Goal: Contribute content: Contribute content

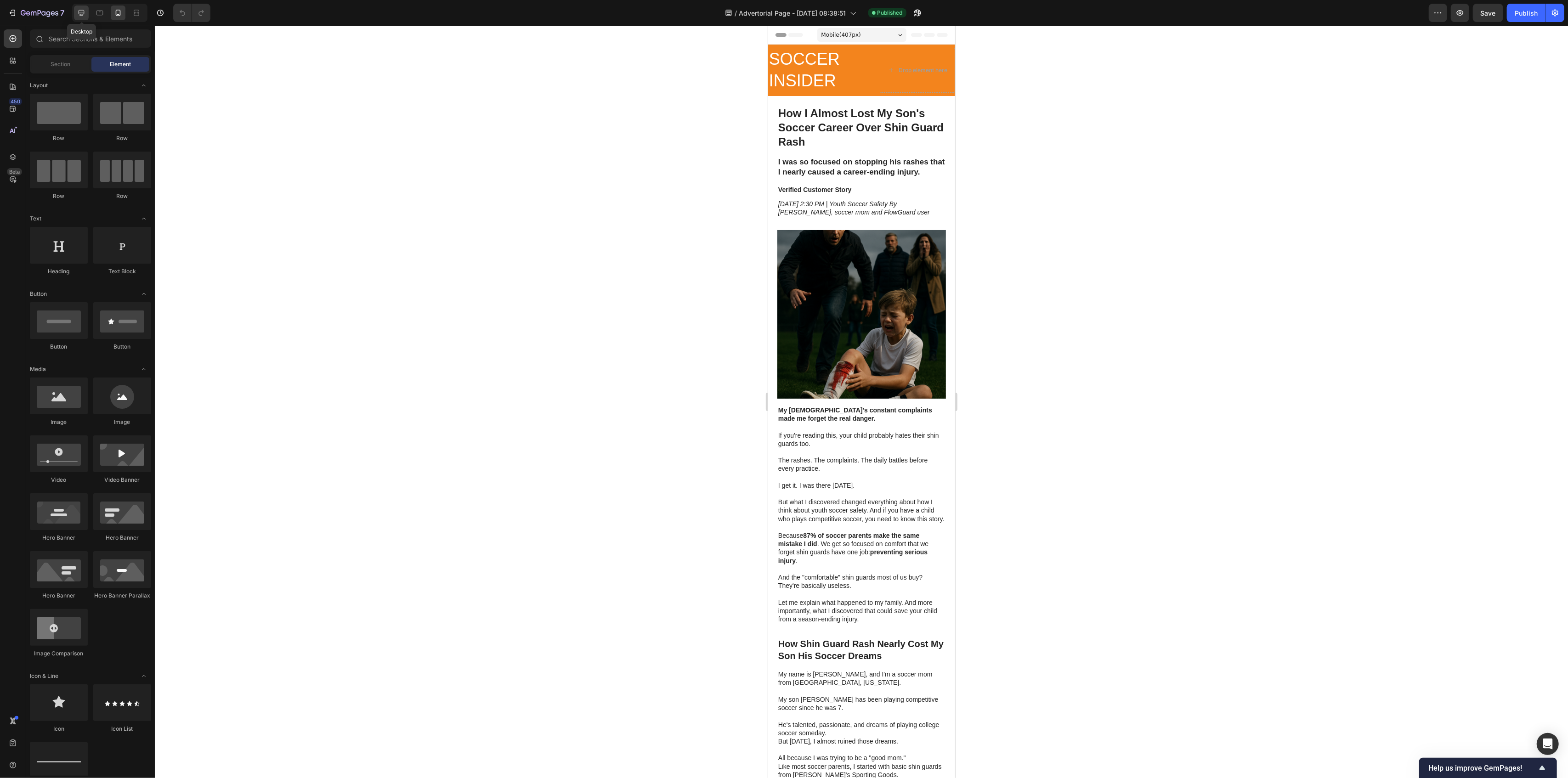
click at [78, 15] on icon at bounding box center [81, 13] width 9 height 9
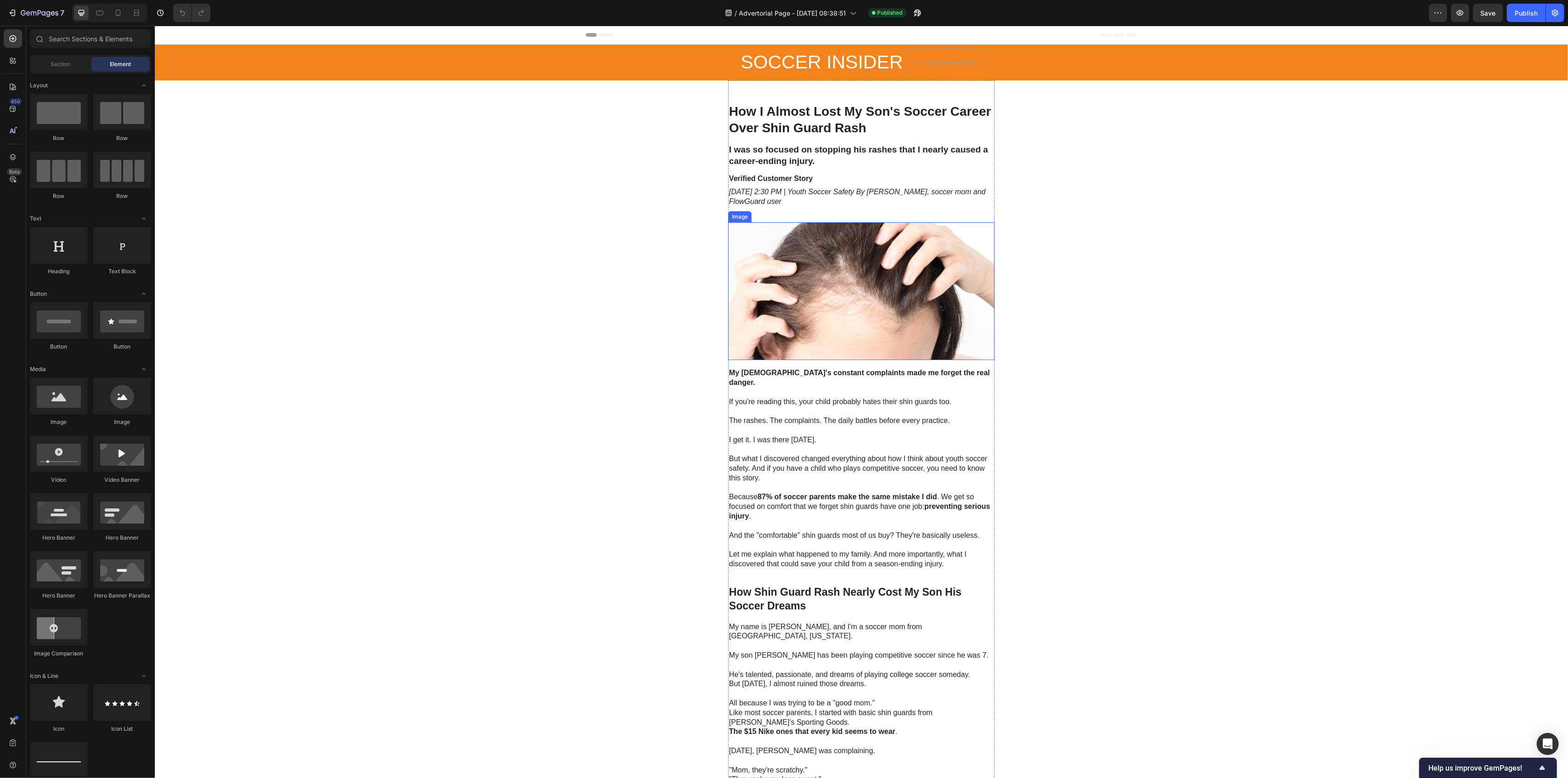
click at [808, 278] on img at bounding box center [861, 292] width 267 height 139
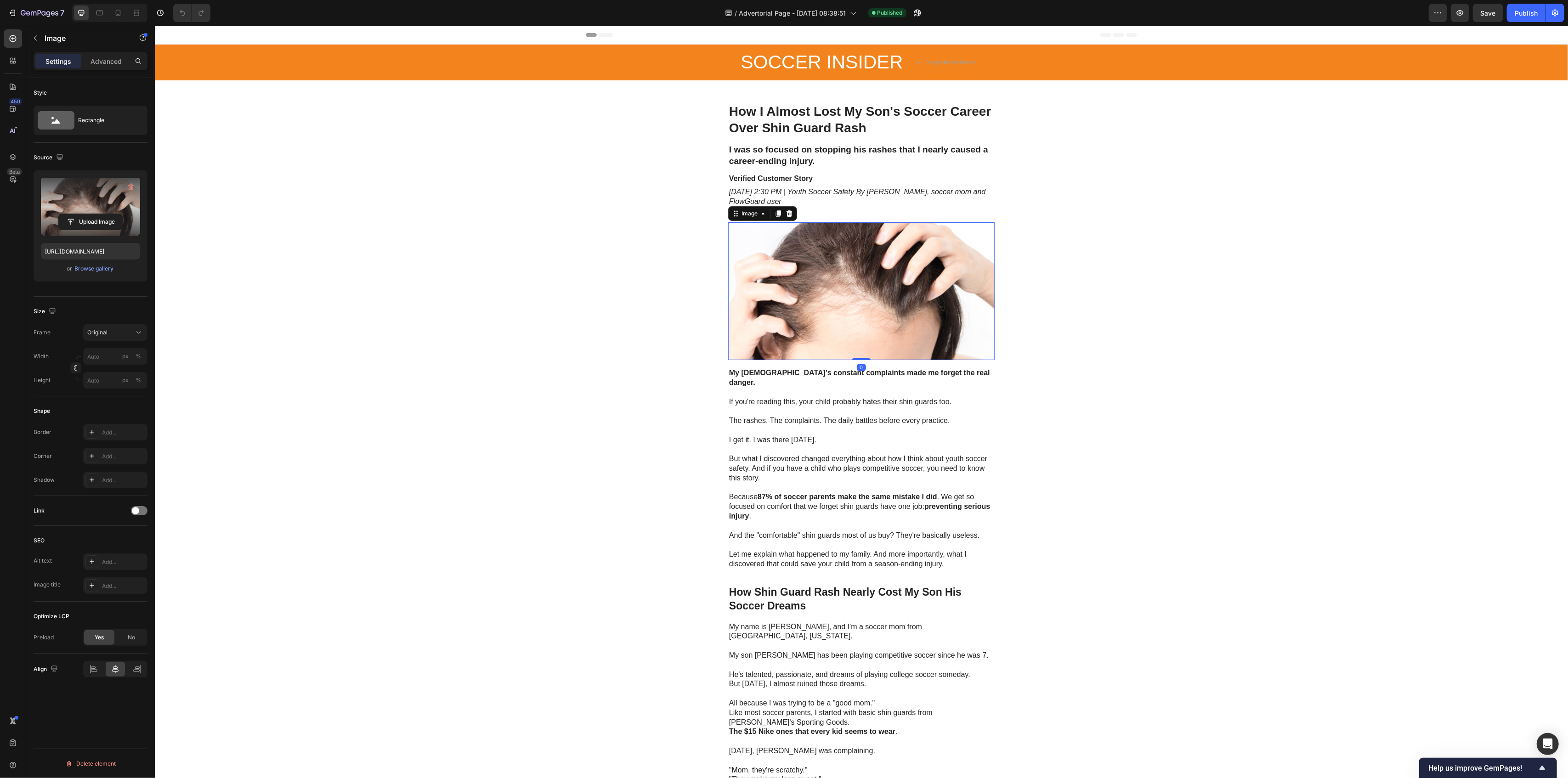
click at [107, 198] on label at bounding box center [90, 206] width 99 height 58
click at [107, 214] on input "file" at bounding box center [90, 221] width 63 height 15
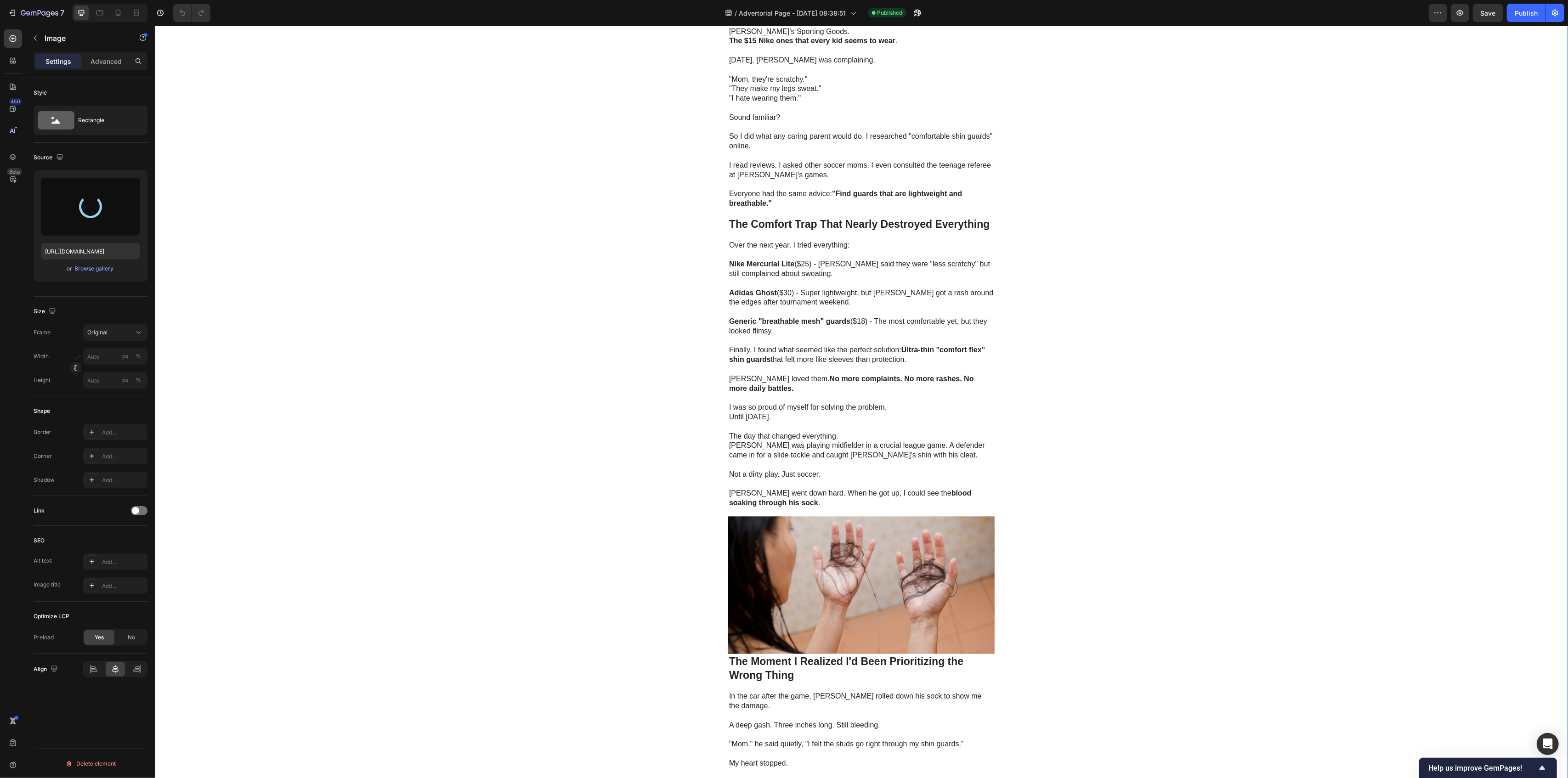
scroll to position [796, 0]
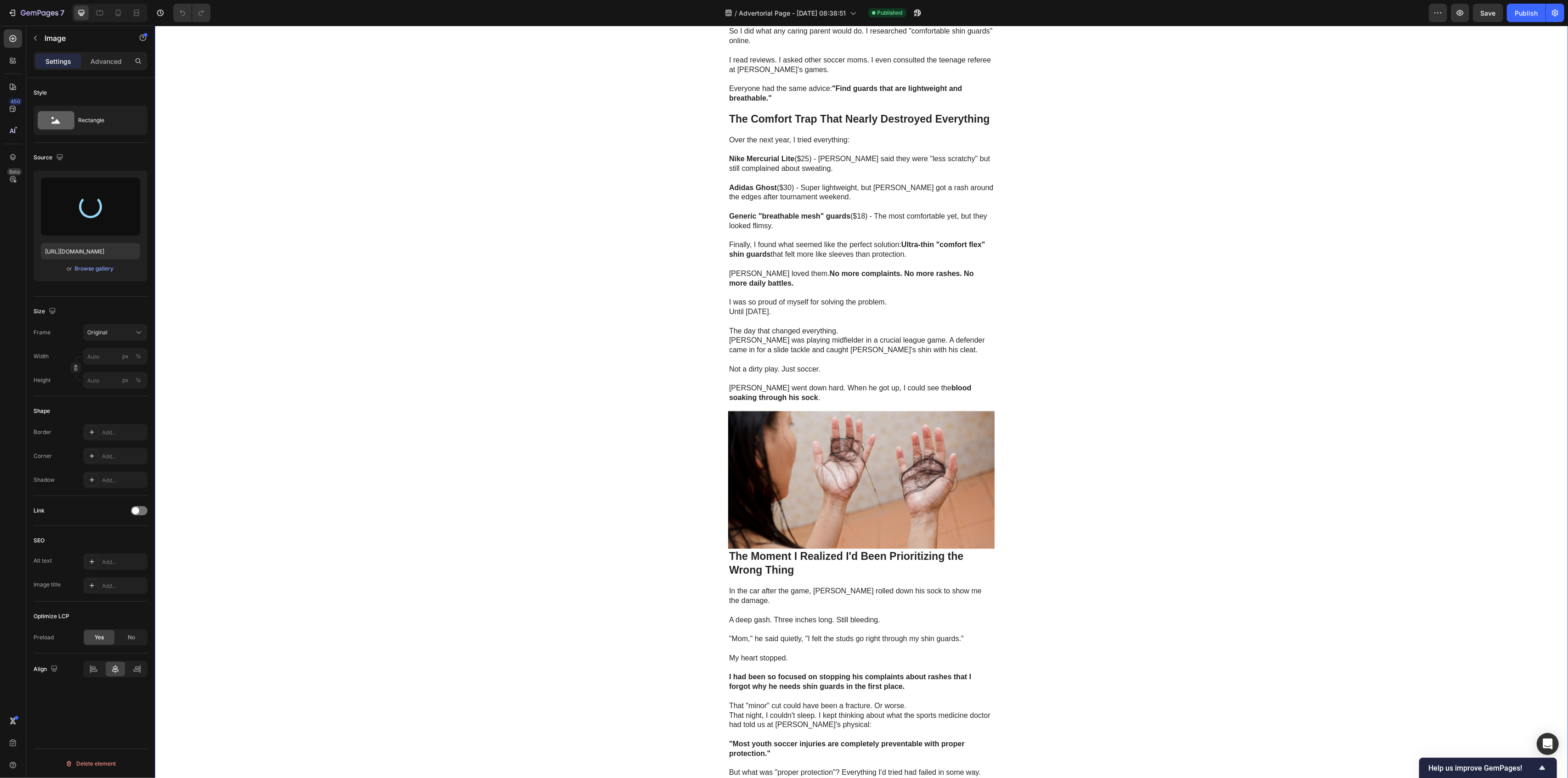
type input "[URL][DOMAIN_NAME]"
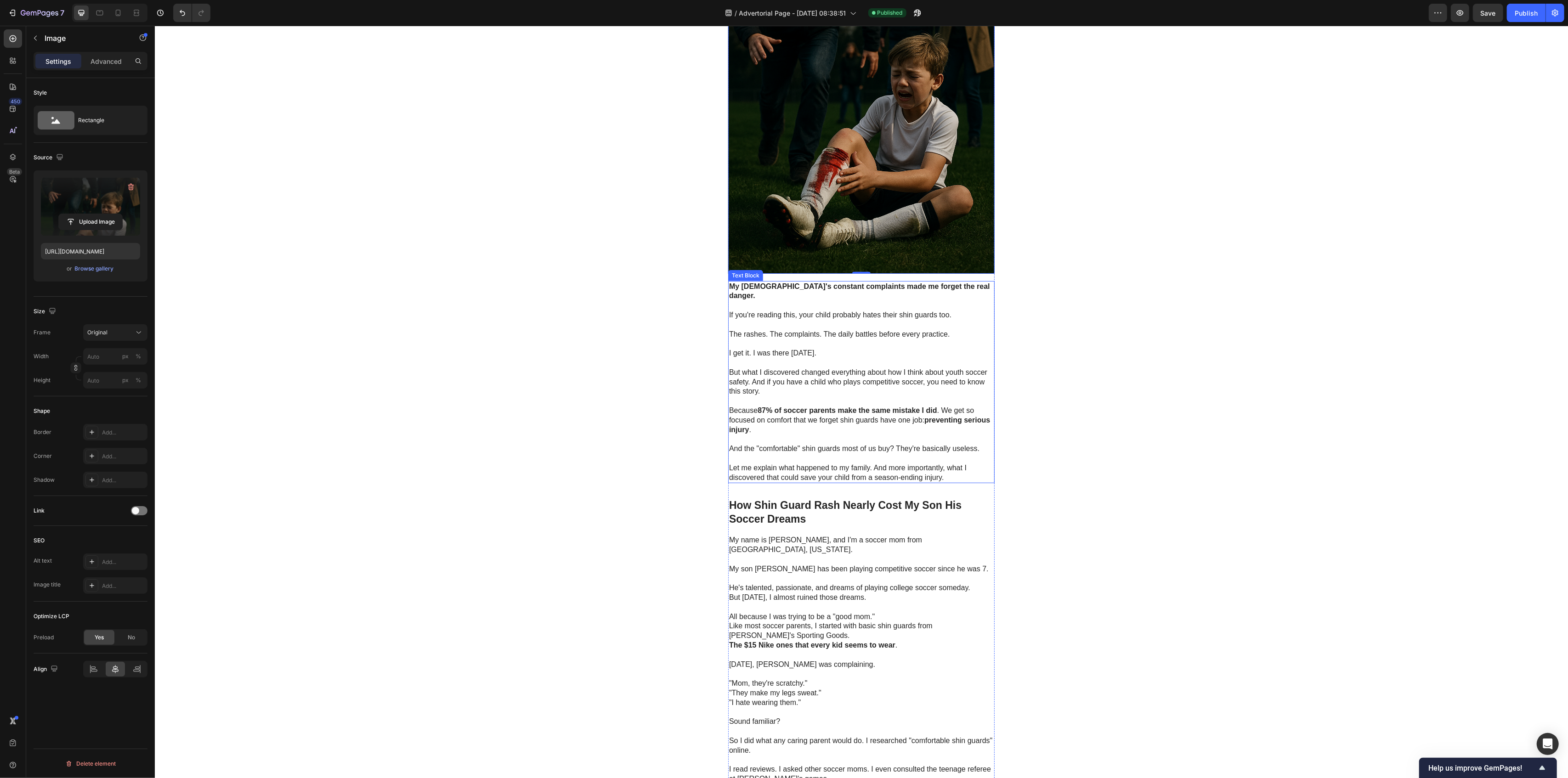
scroll to position [368, 0]
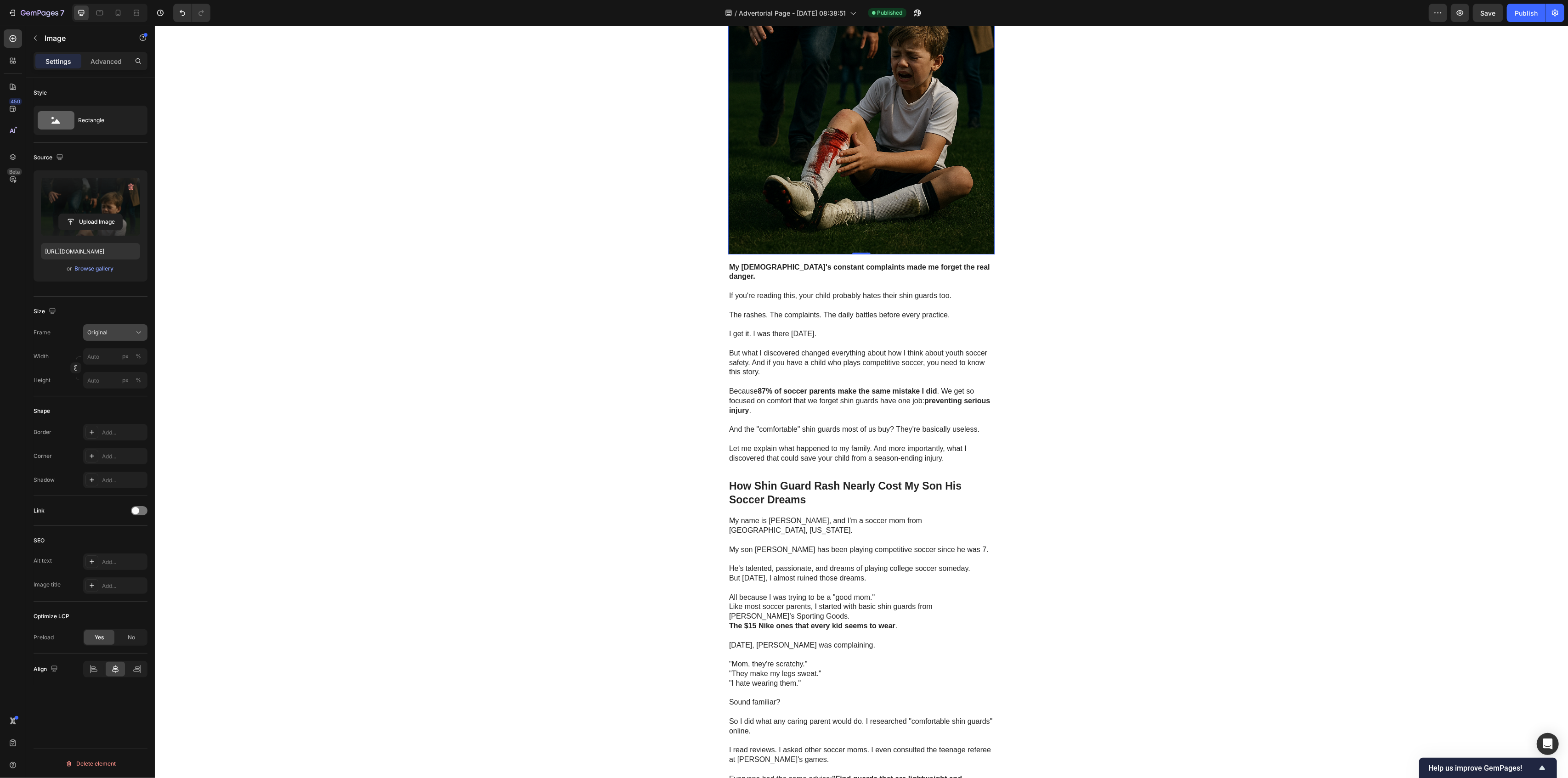
click at [127, 336] on div "Original" at bounding box center [110, 332] width 45 height 8
click at [107, 372] on div "Vertical" at bounding box center [113, 372] width 53 height 9
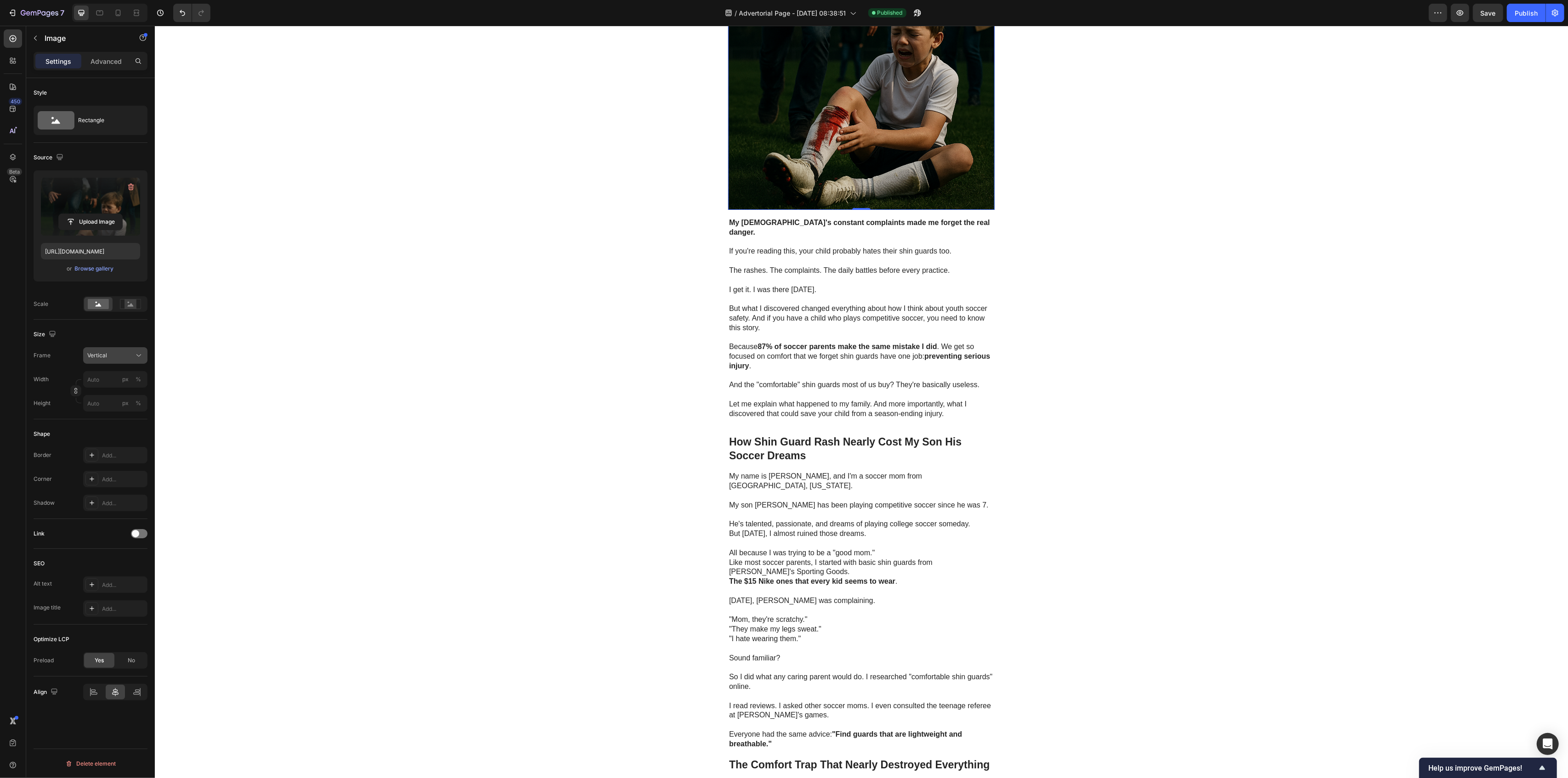
click at [115, 356] on div "Vertical" at bounding box center [110, 355] width 45 height 8
click at [107, 413] on span "Horizontal" at bounding box center [100, 413] width 27 height 9
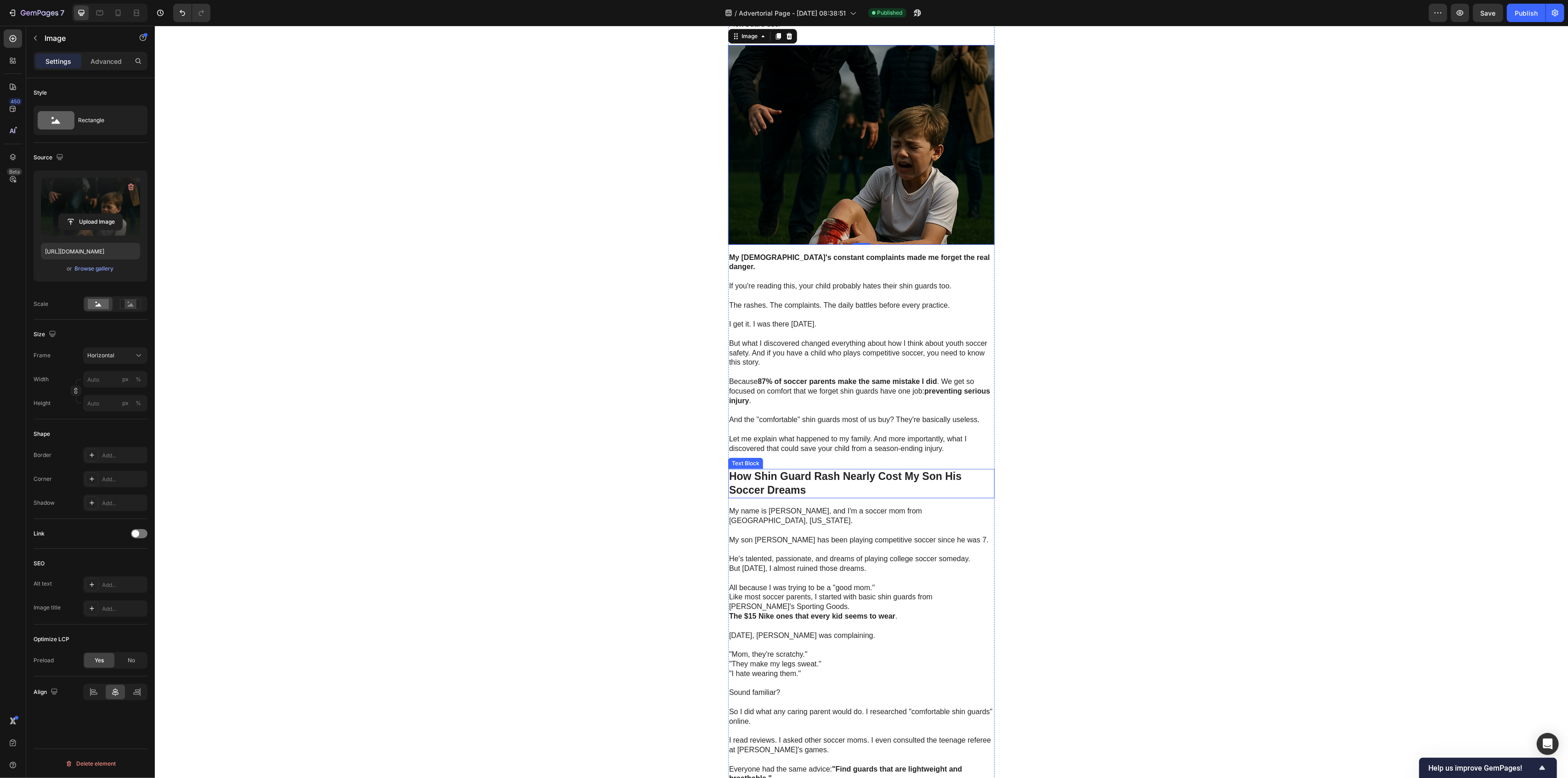
scroll to position [61, 0]
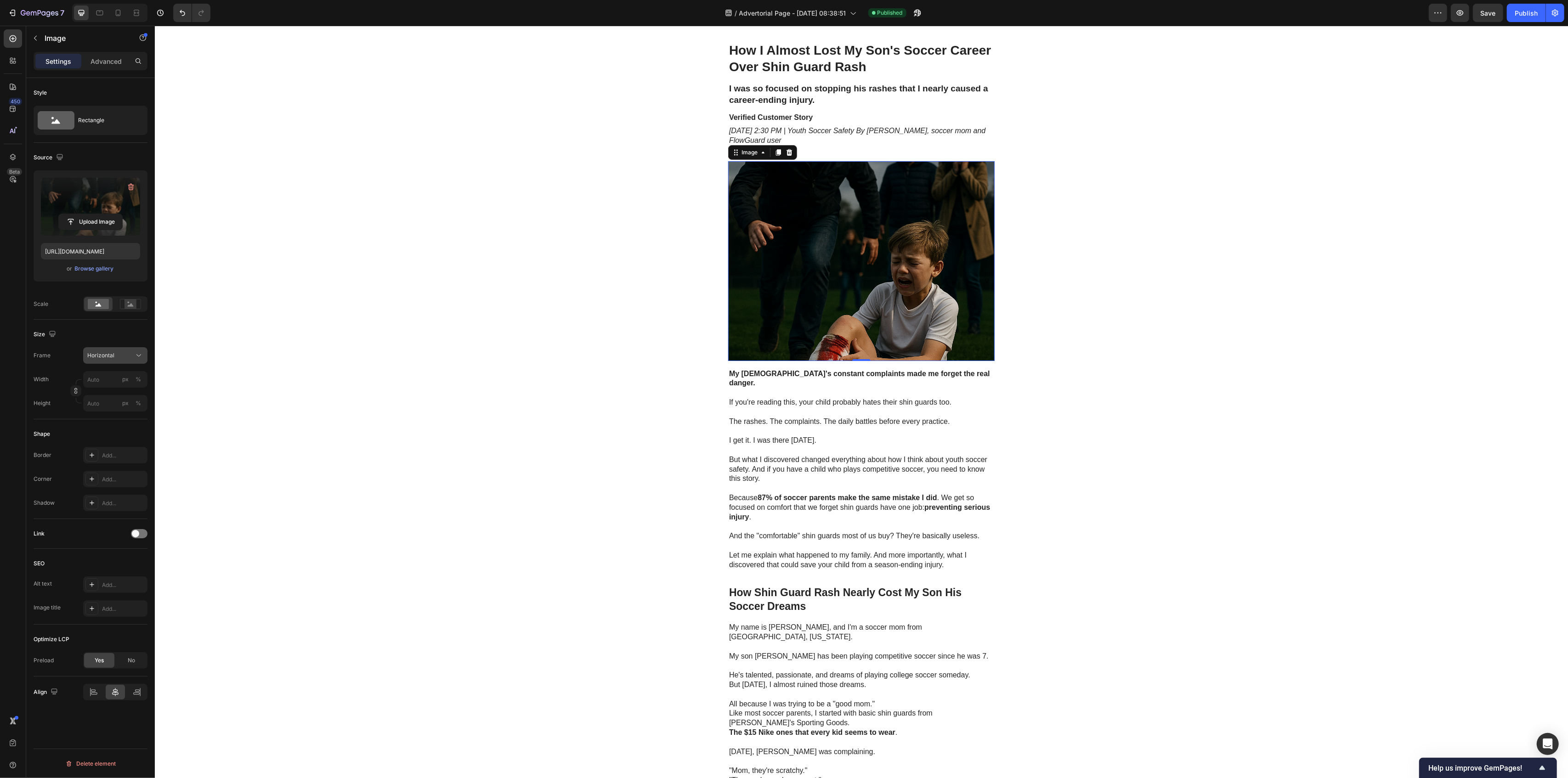
click at [125, 354] on div "Horizontal" at bounding box center [110, 355] width 45 height 8
click at [114, 381] on div "Square" at bounding box center [113, 378] width 53 height 9
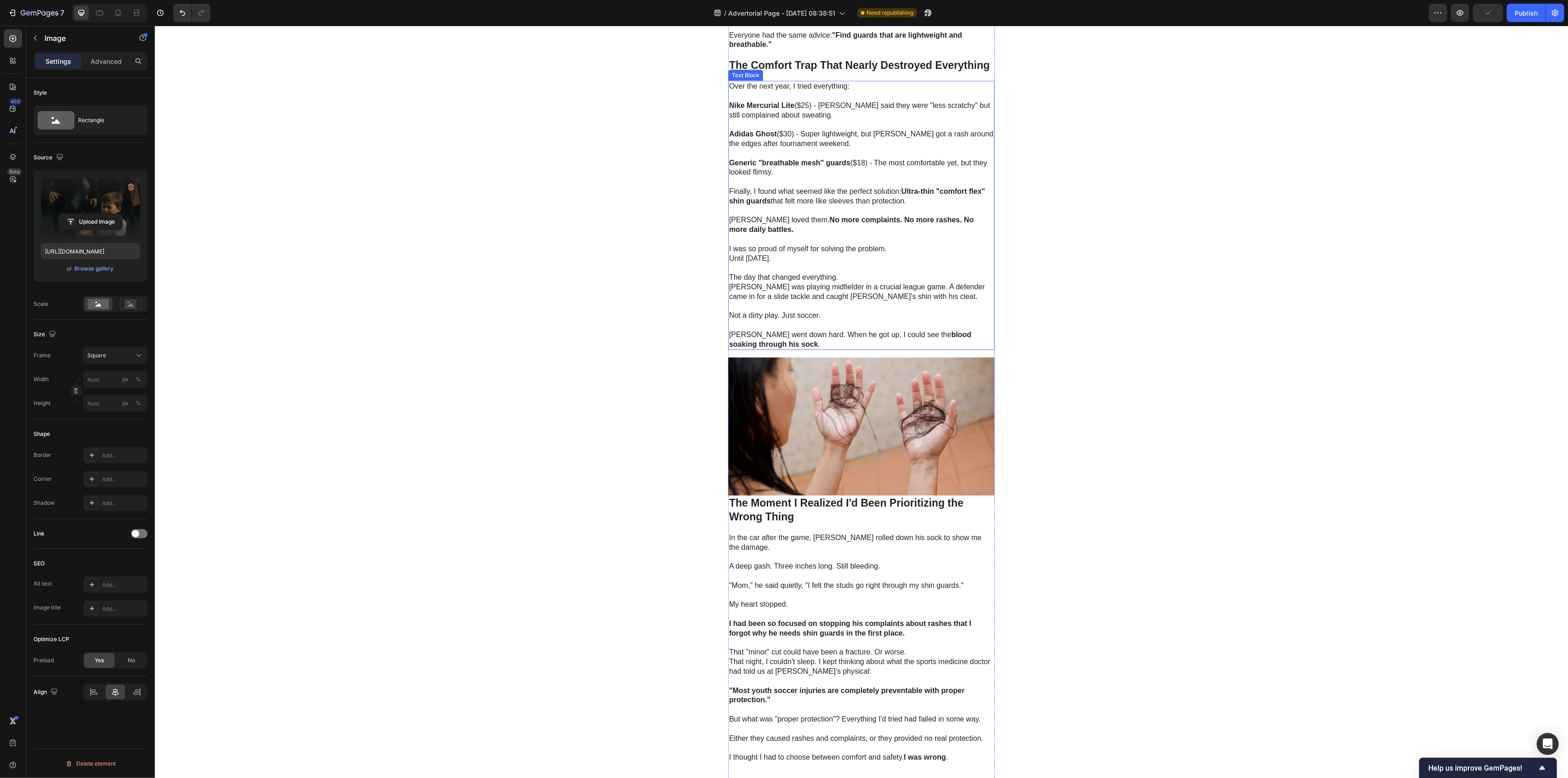
scroll to position [979, 0]
click at [875, 356] on img at bounding box center [861, 425] width 267 height 139
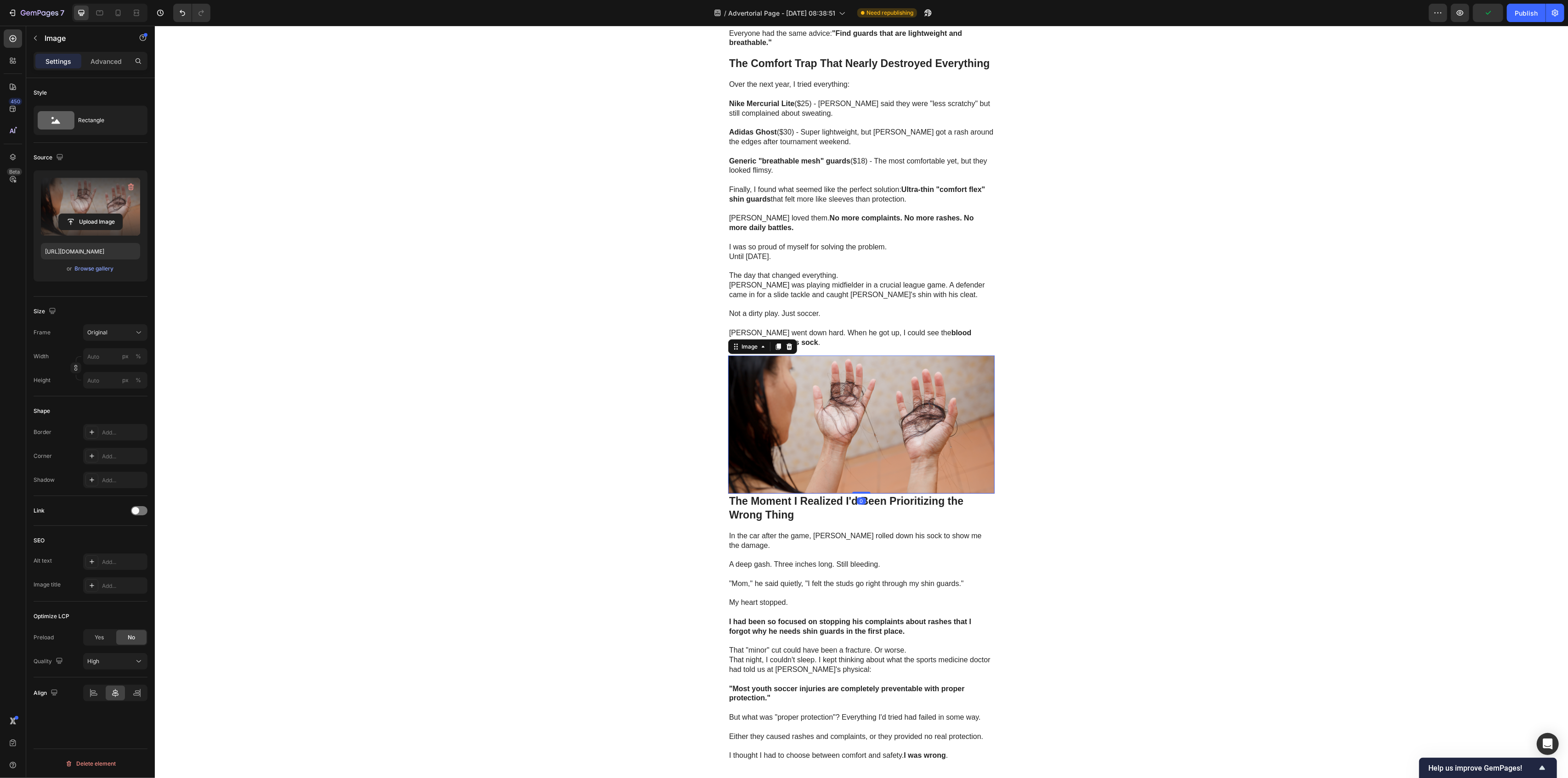
click at [61, 191] on label at bounding box center [90, 206] width 99 height 58
click at [61, 214] on input "file" at bounding box center [90, 221] width 63 height 15
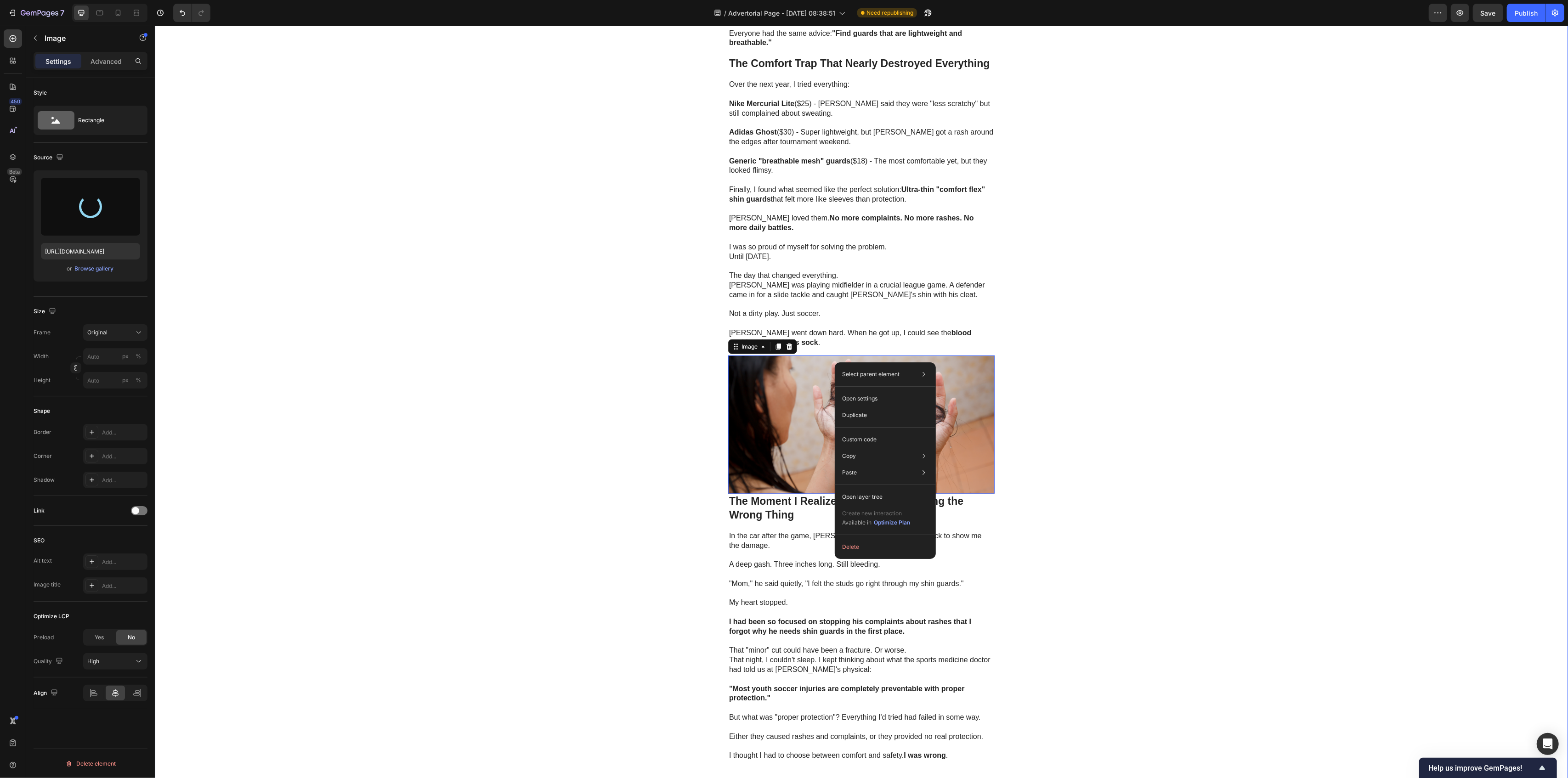
type input "[URL][DOMAIN_NAME]"
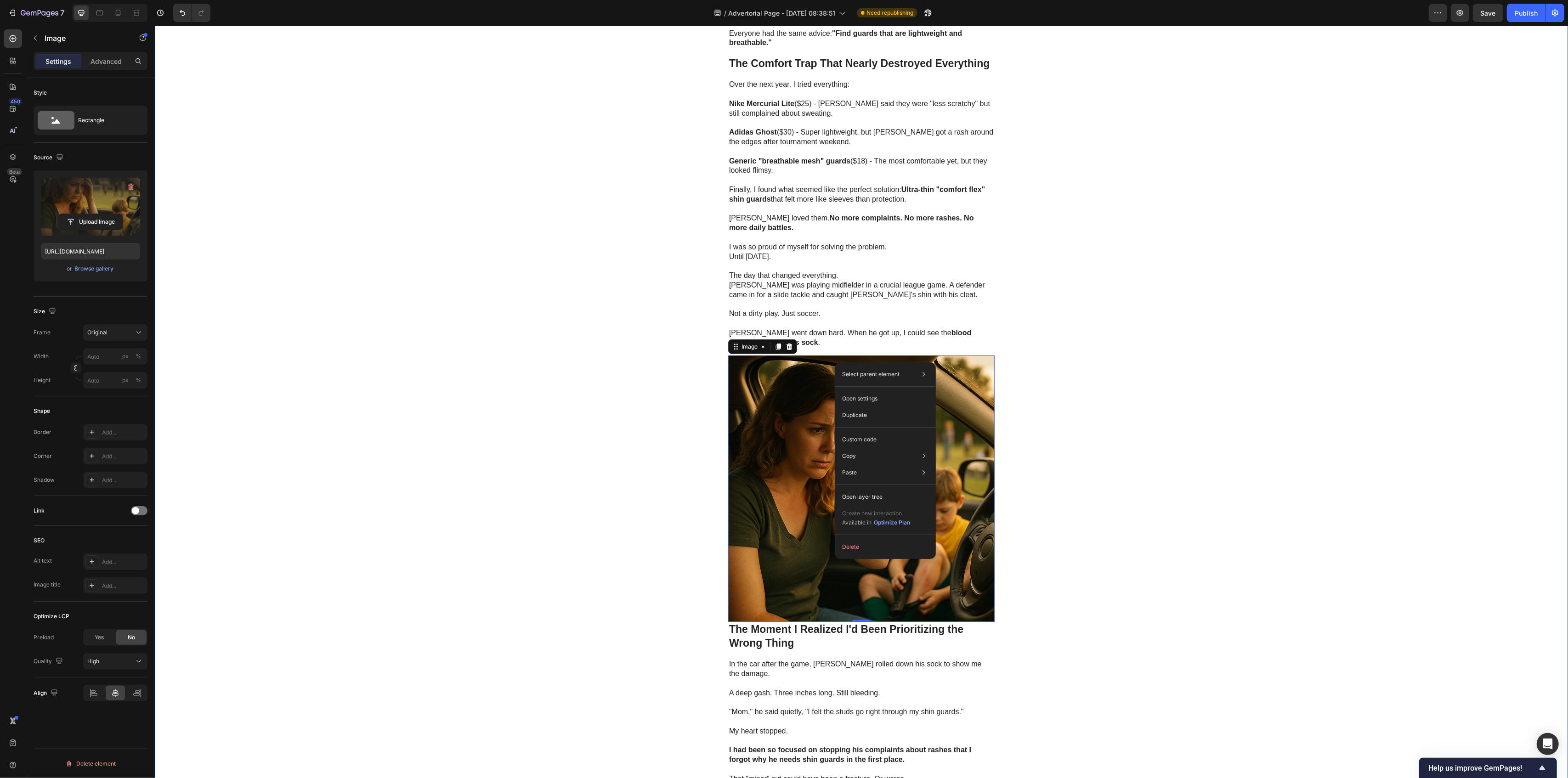
click at [428, 288] on div "SOCCER INSIDER Heading Drop element here Row How I Almost Lost My Son's Soccer …" at bounding box center [861, 452] width 1413 height 2774
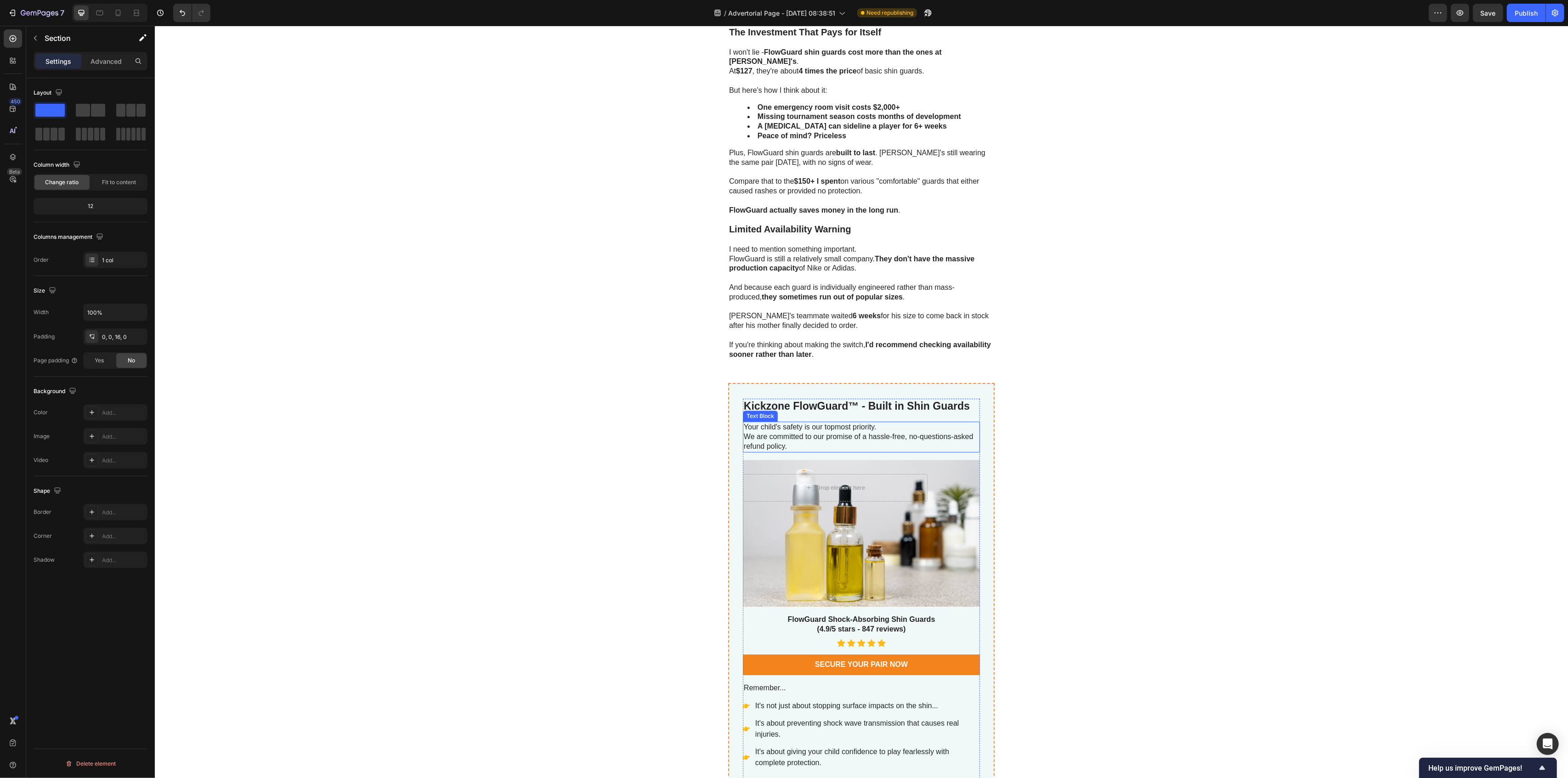
scroll to position [3979, 0]
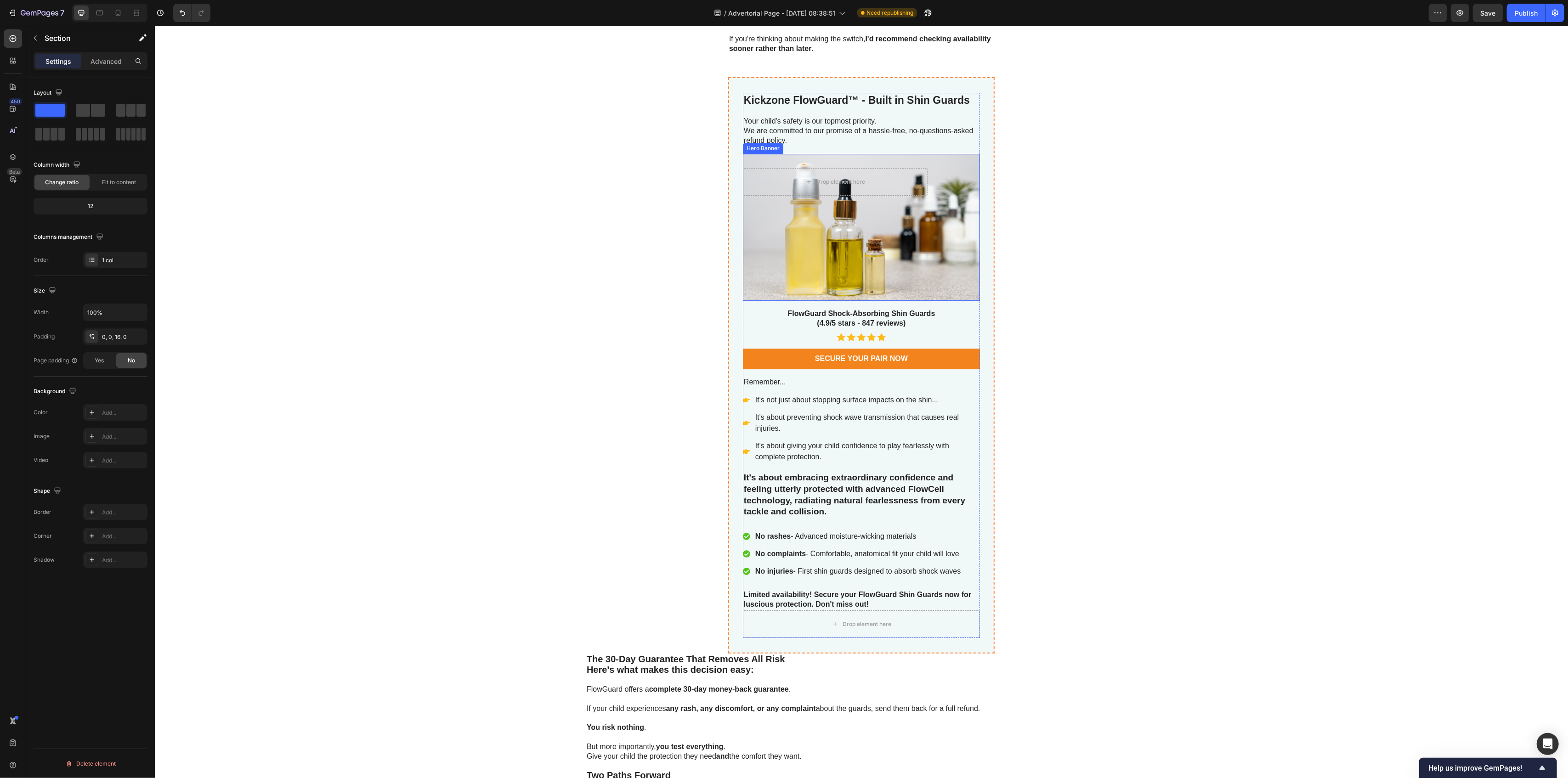
click at [857, 264] on div "Background Image" at bounding box center [861, 227] width 237 height 147
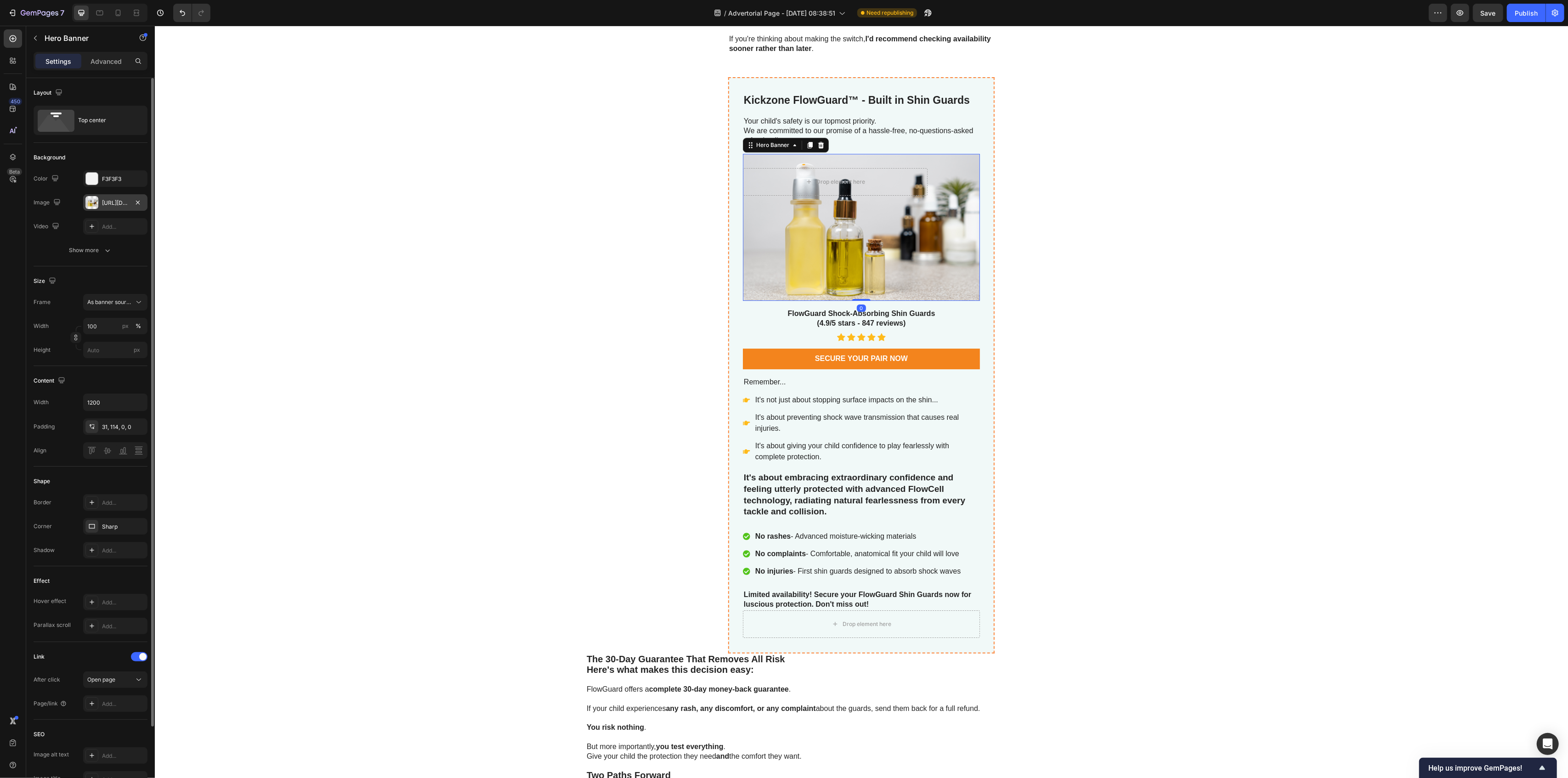
click at [98, 204] on div at bounding box center [91, 202] width 13 height 13
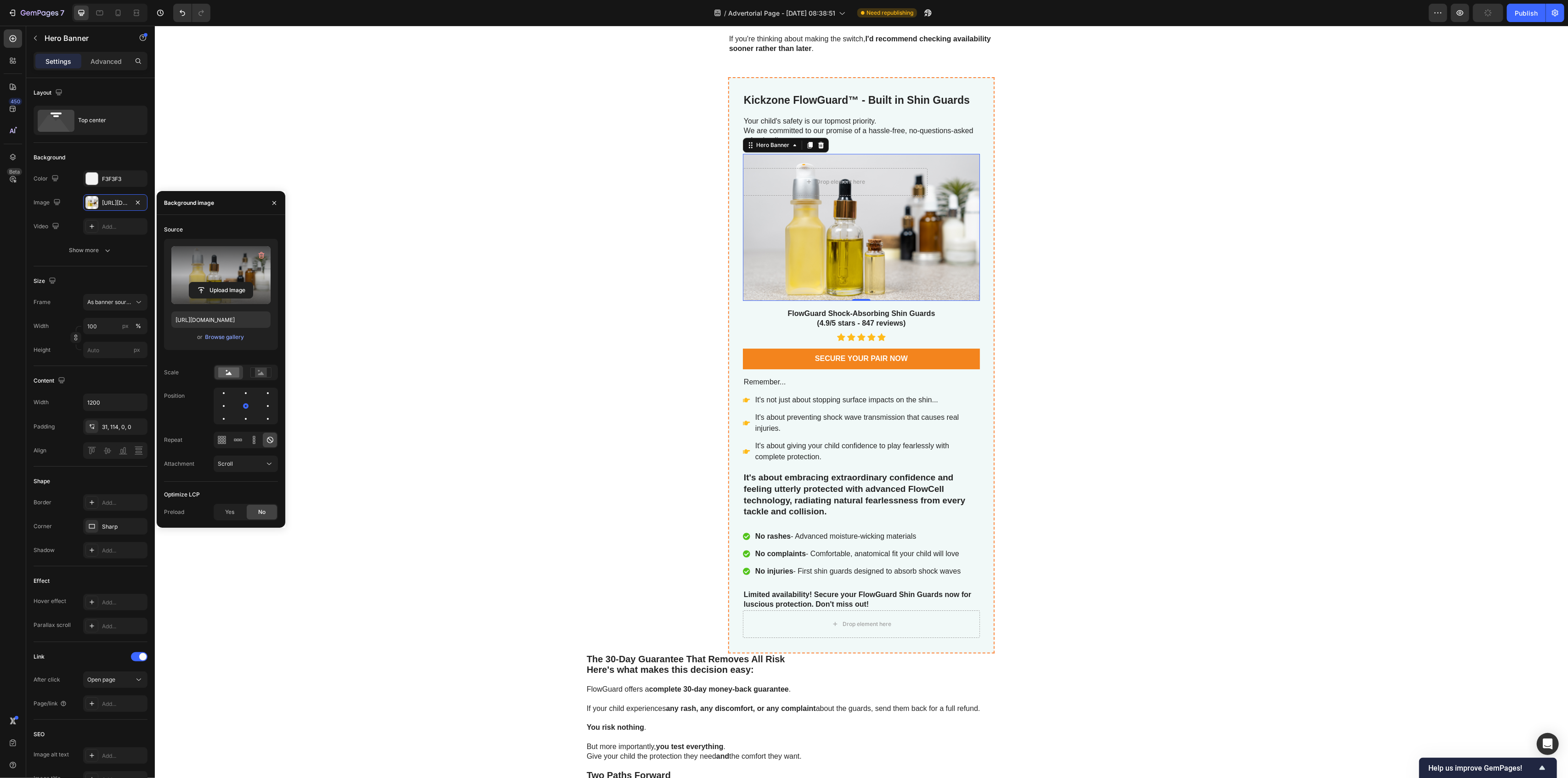
click at [219, 268] on label at bounding box center [221, 275] width 99 height 58
click at [219, 282] on input "file" at bounding box center [221, 290] width 63 height 15
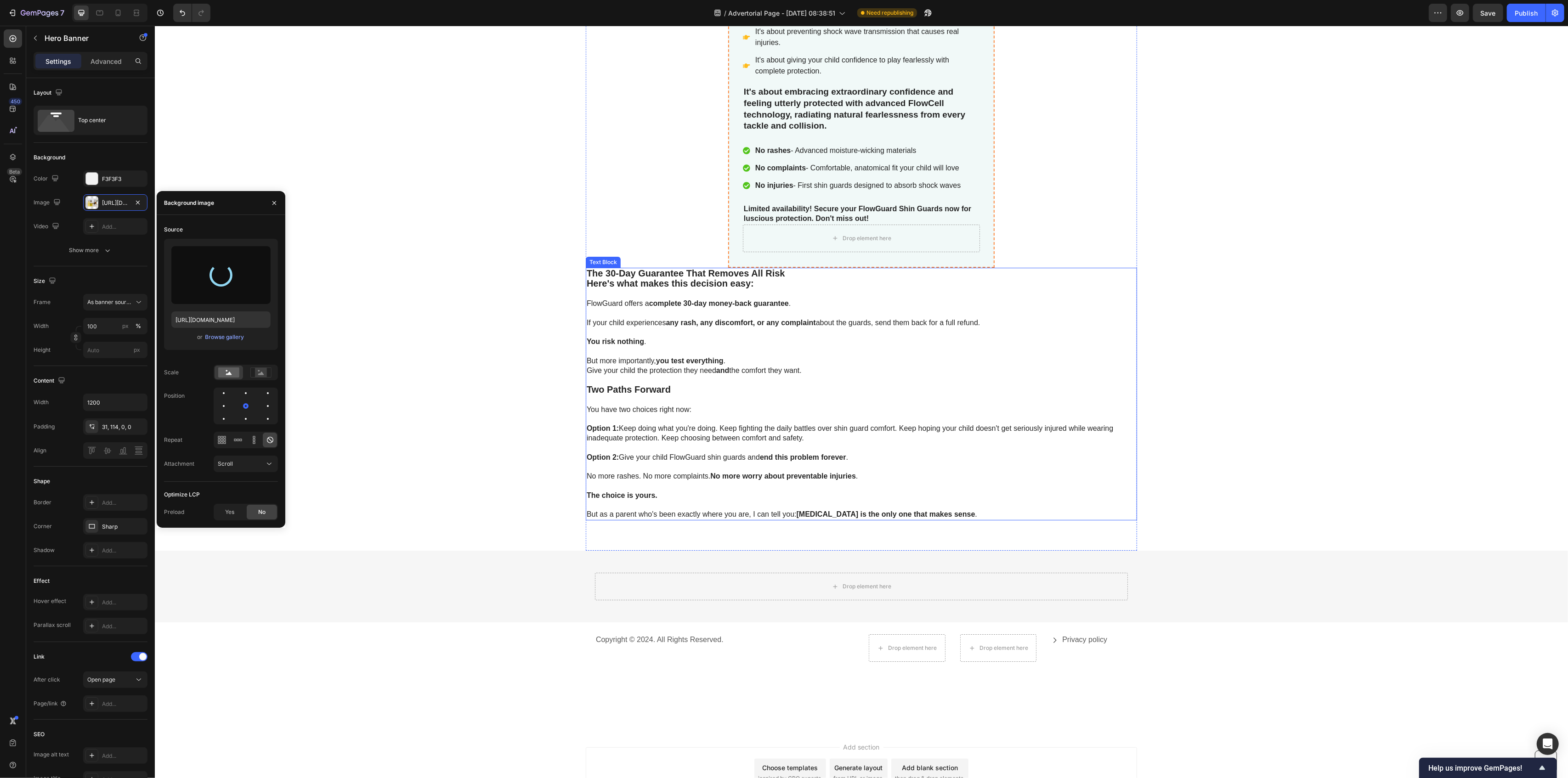
scroll to position [4411, 0]
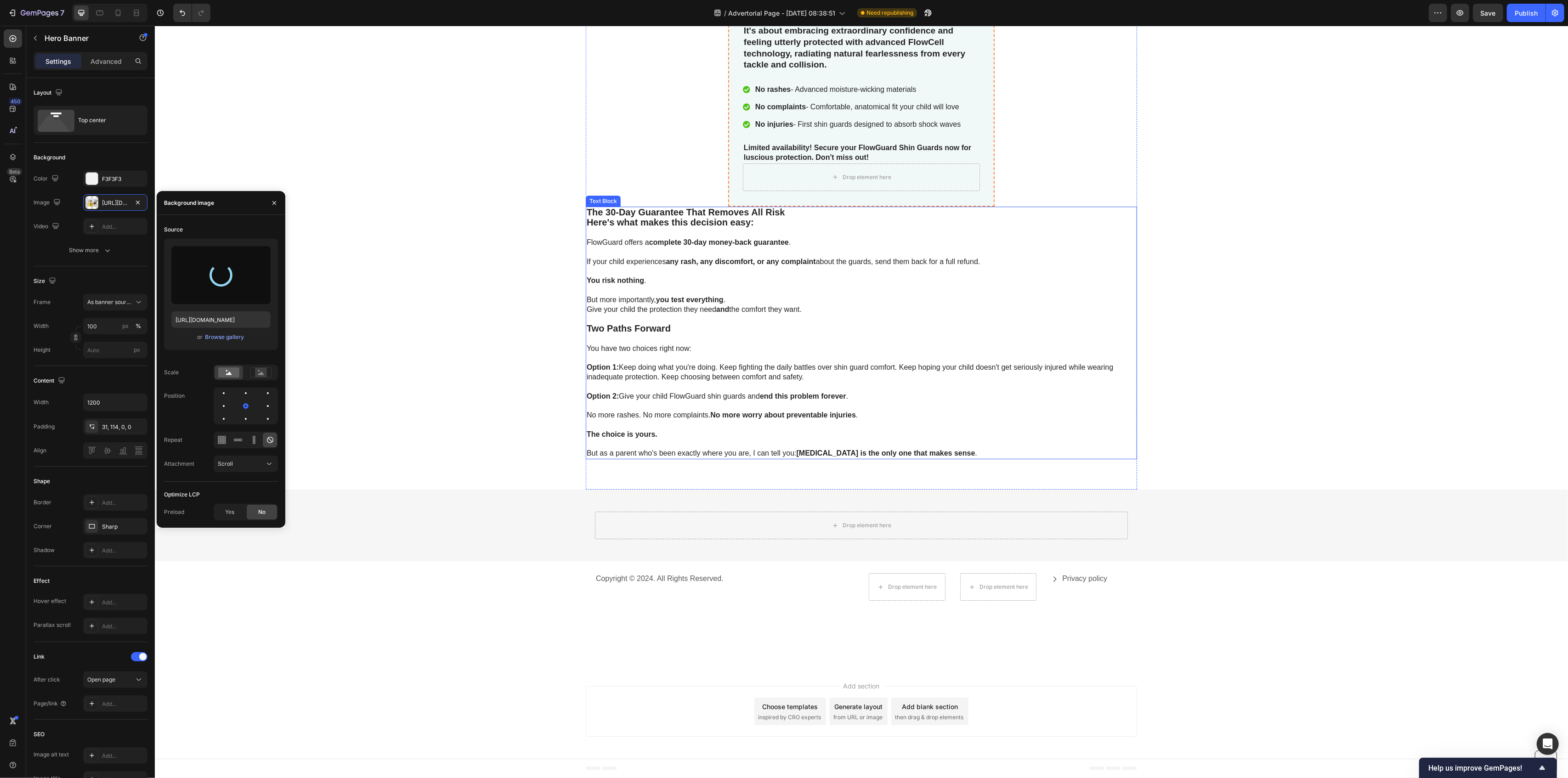
type input "[URL][DOMAIN_NAME]"
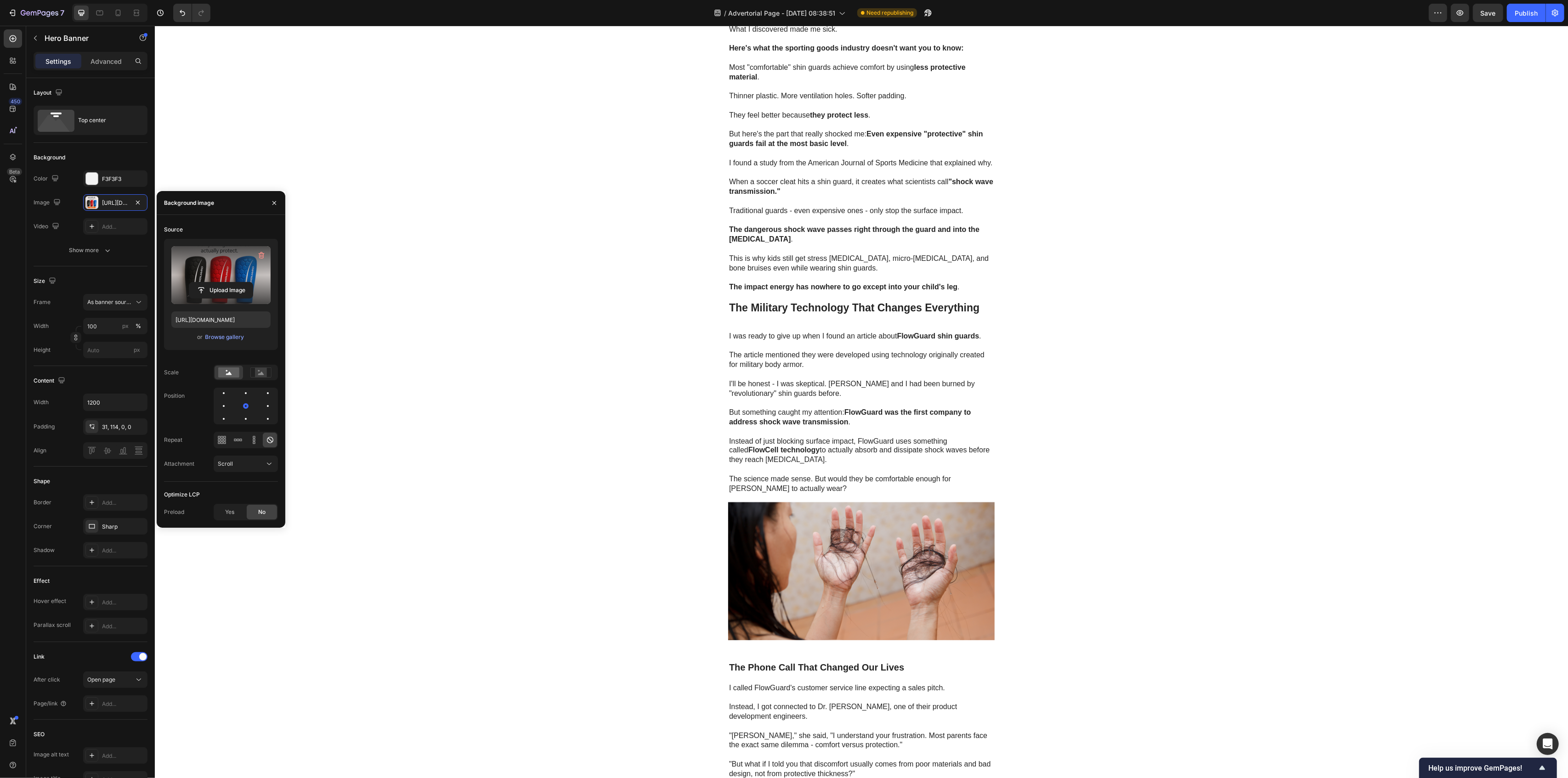
scroll to position [2112, 0]
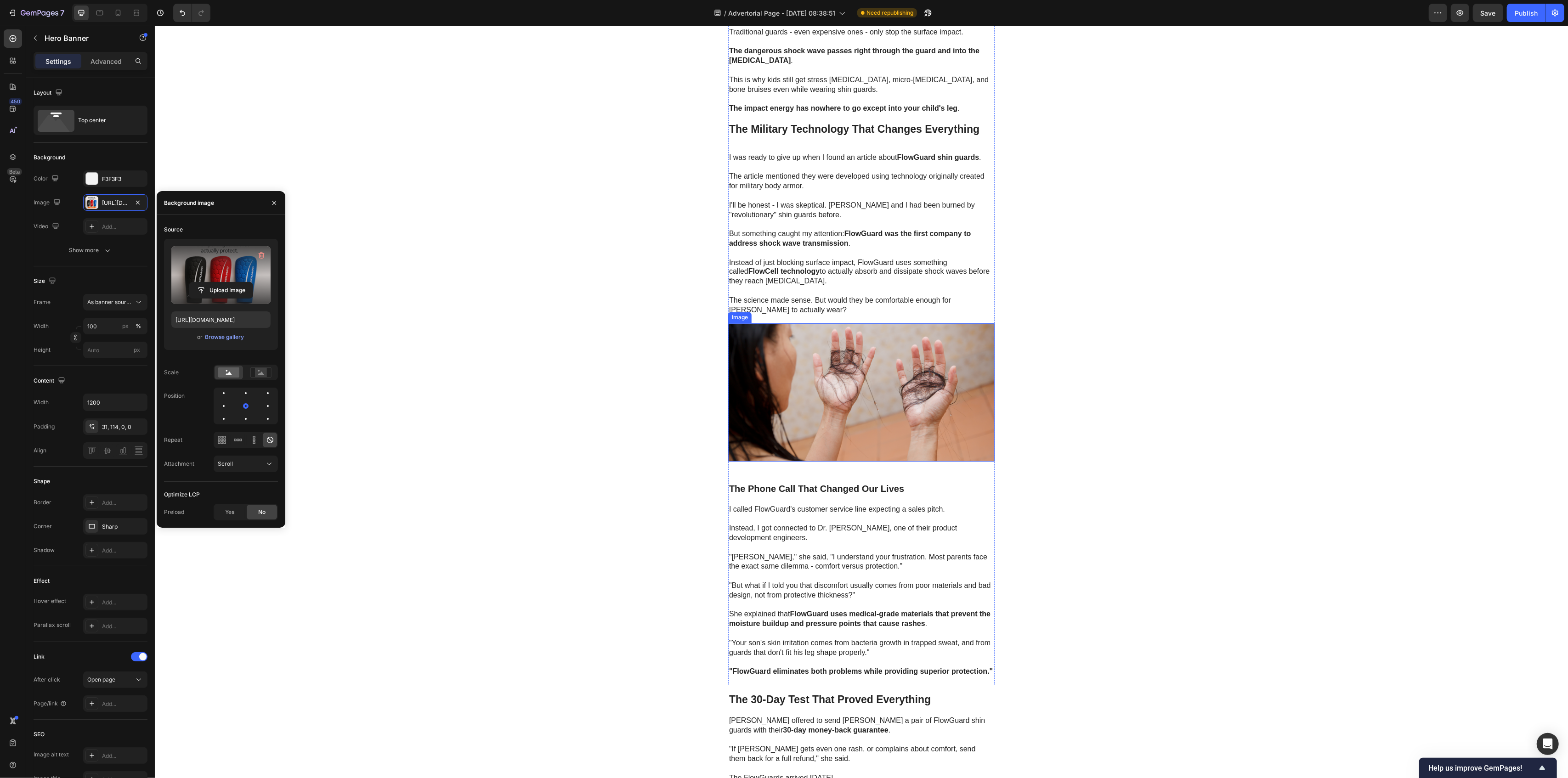
click at [796, 334] on img at bounding box center [861, 392] width 267 height 139
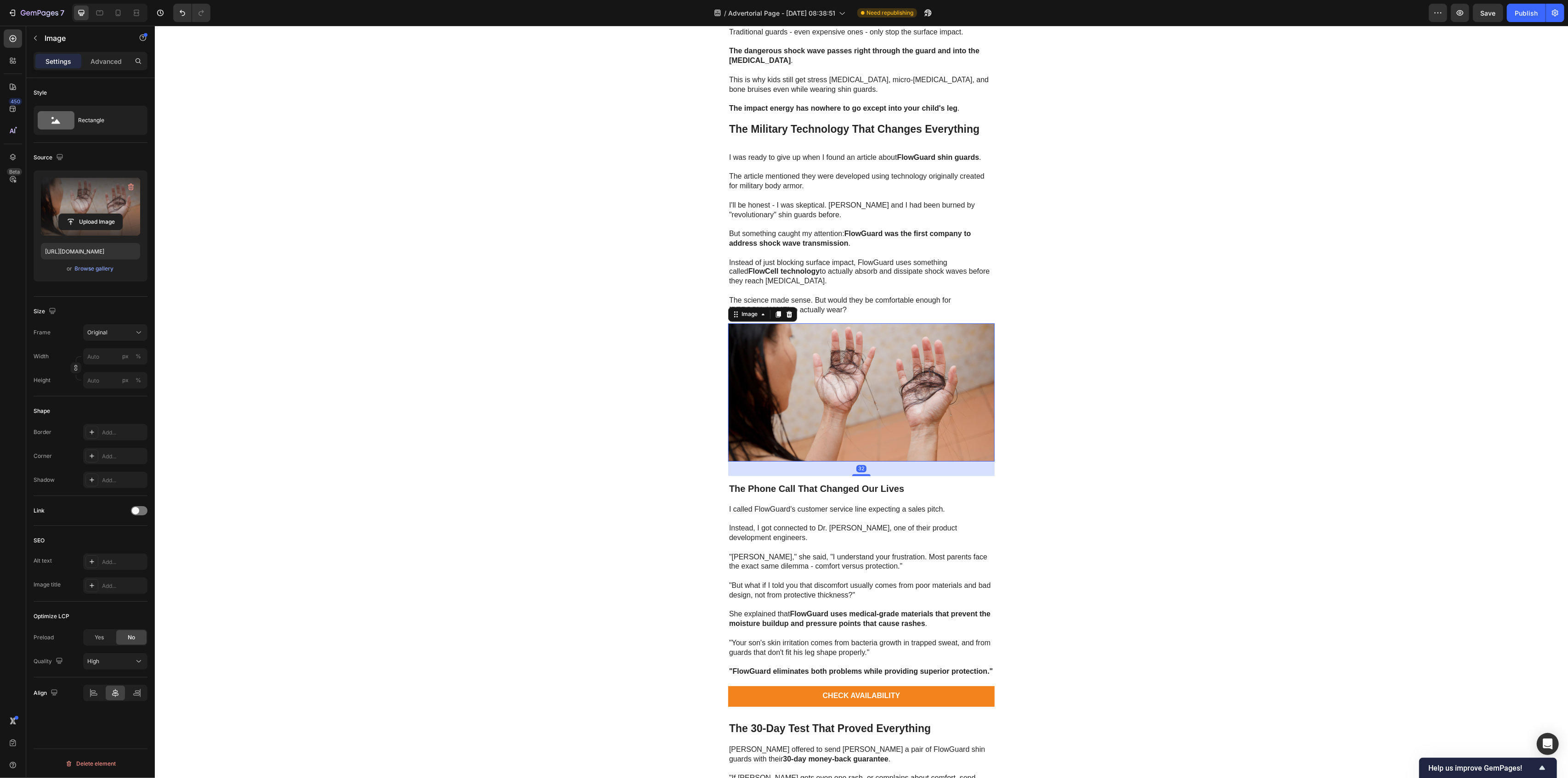
click at [74, 196] on label at bounding box center [90, 206] width 99 height 58
click at [74, 214] on input "file" at bounding box center [90, 221] width 63 height 15
type input "[URL][DOMAIN_NAME]"
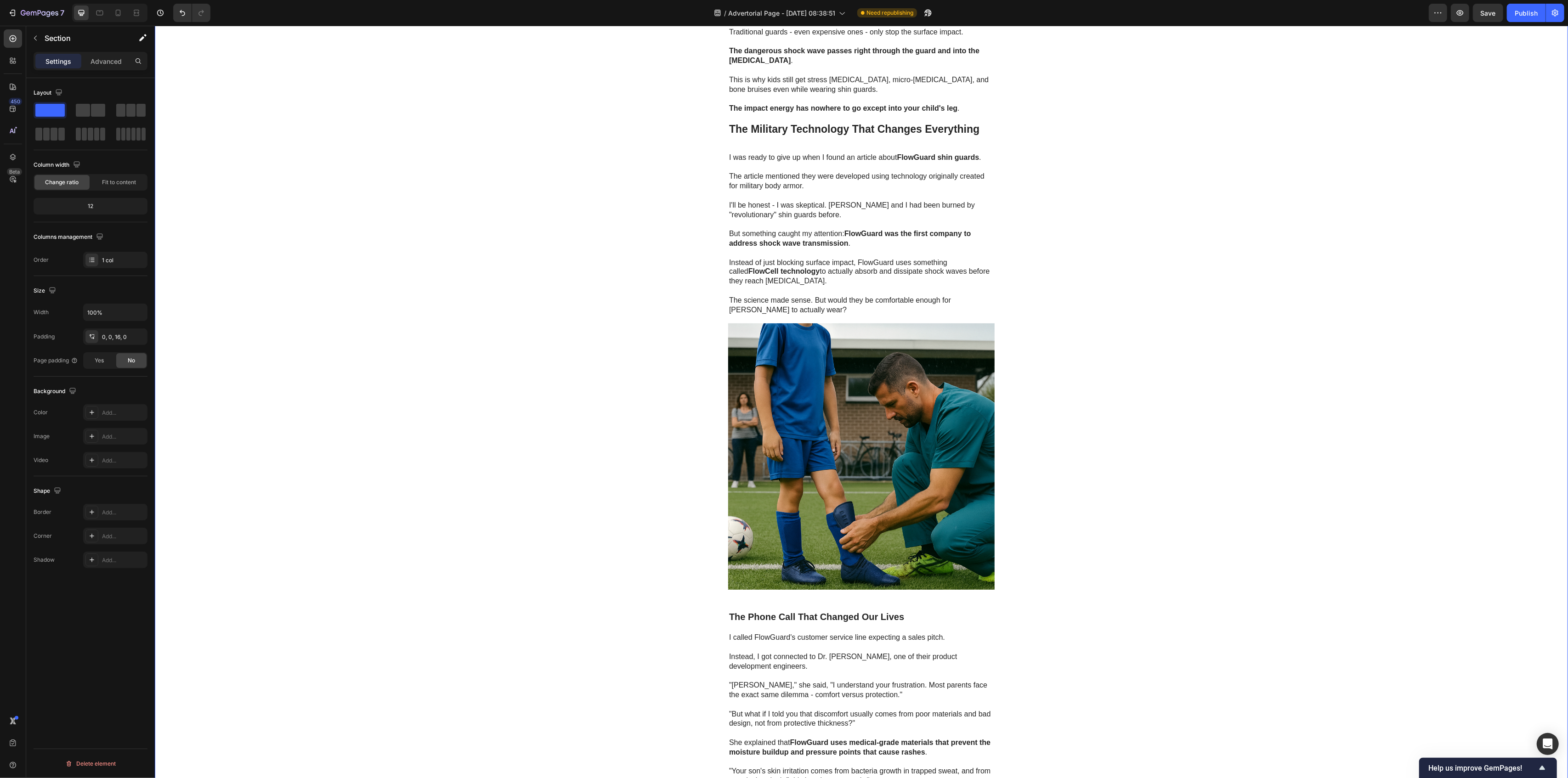
scroll to position [2295, 0]
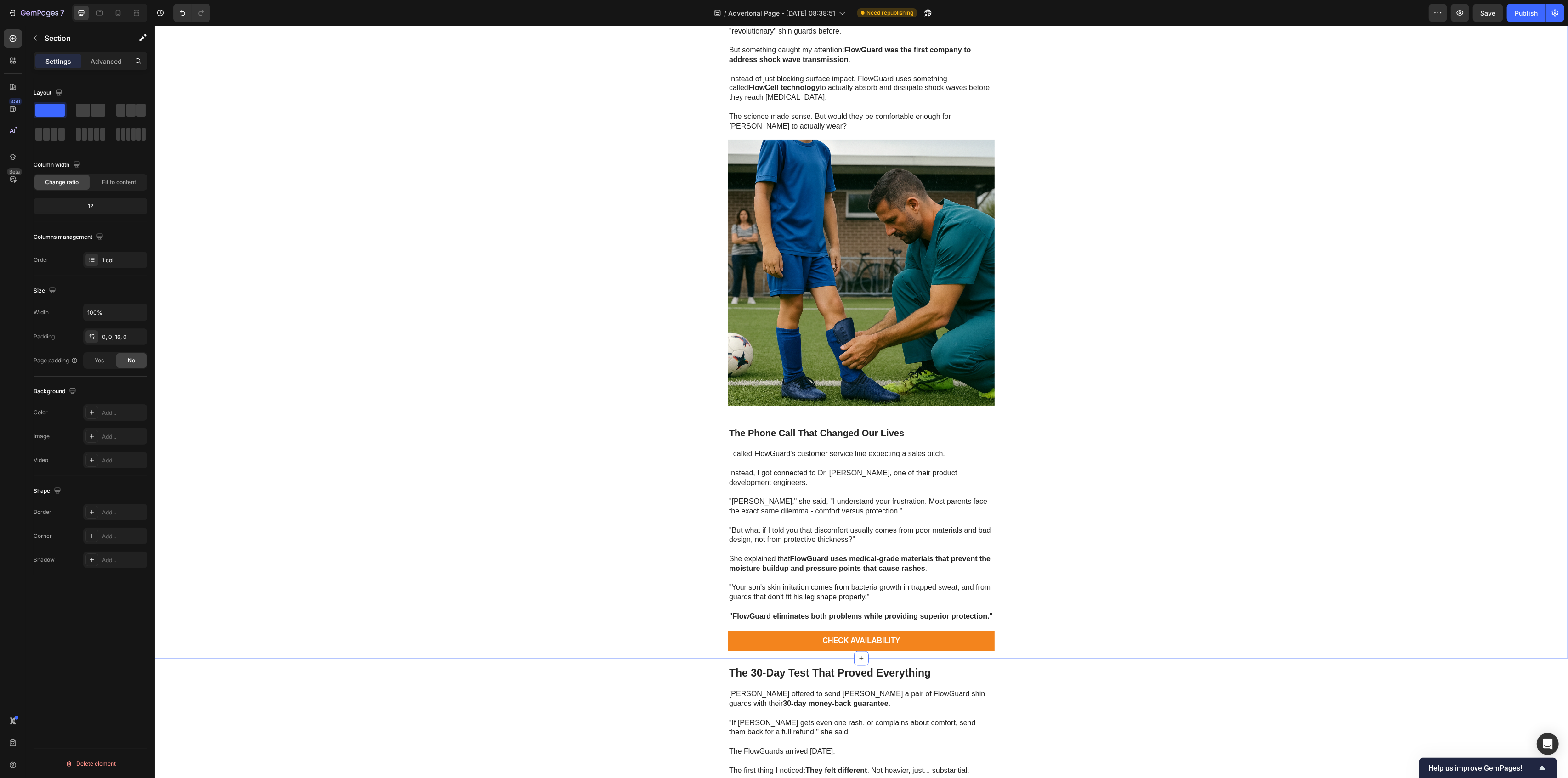
click at [728, 208] on img at bounding box center [861, 273] width 267 height 266
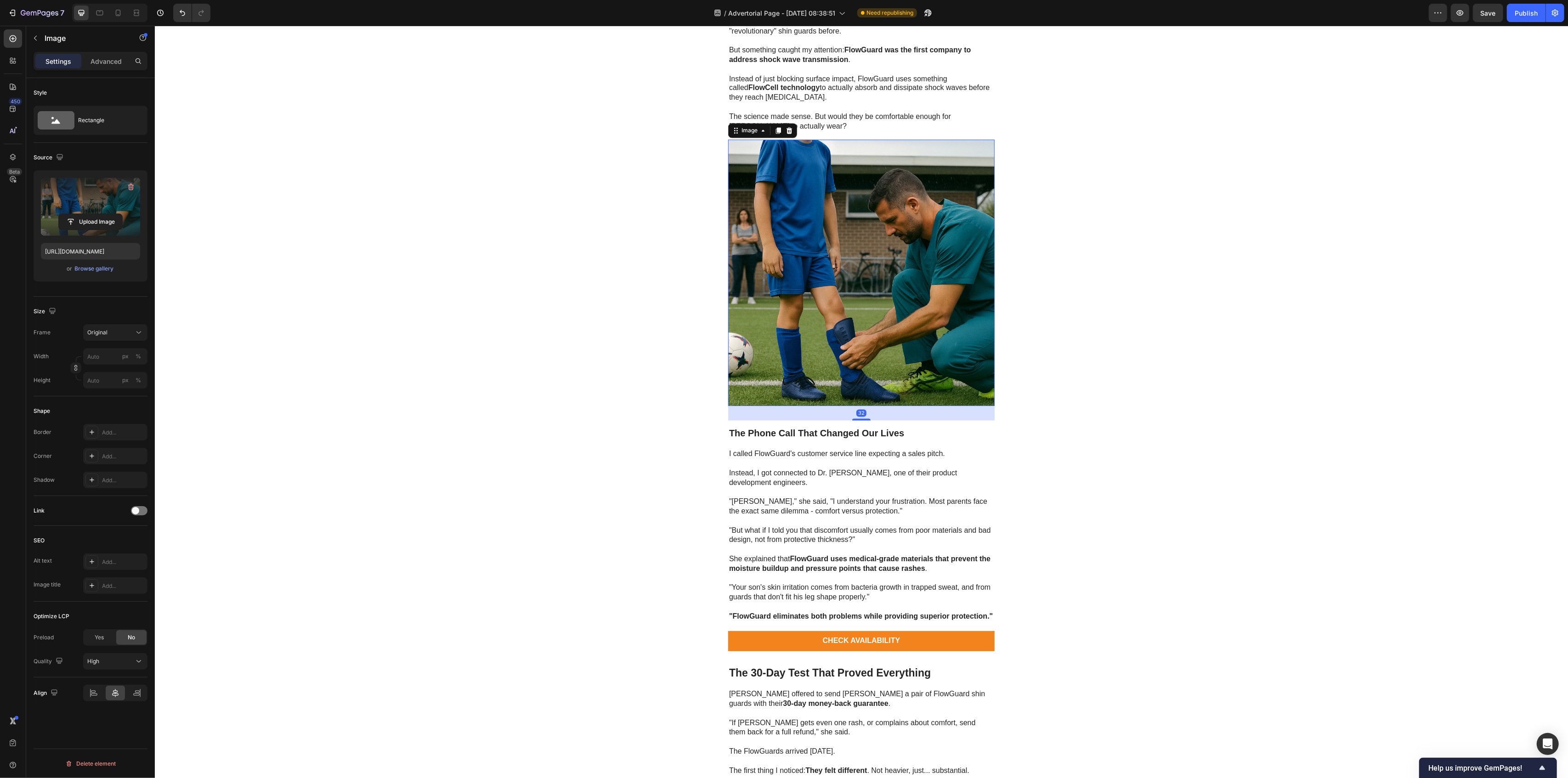
click at [76, 197] on label at bounding box center [90, 206] width 99 height 58
click at [76, 214] on input "file" at bounding box center [90, 221] width 63 height 15
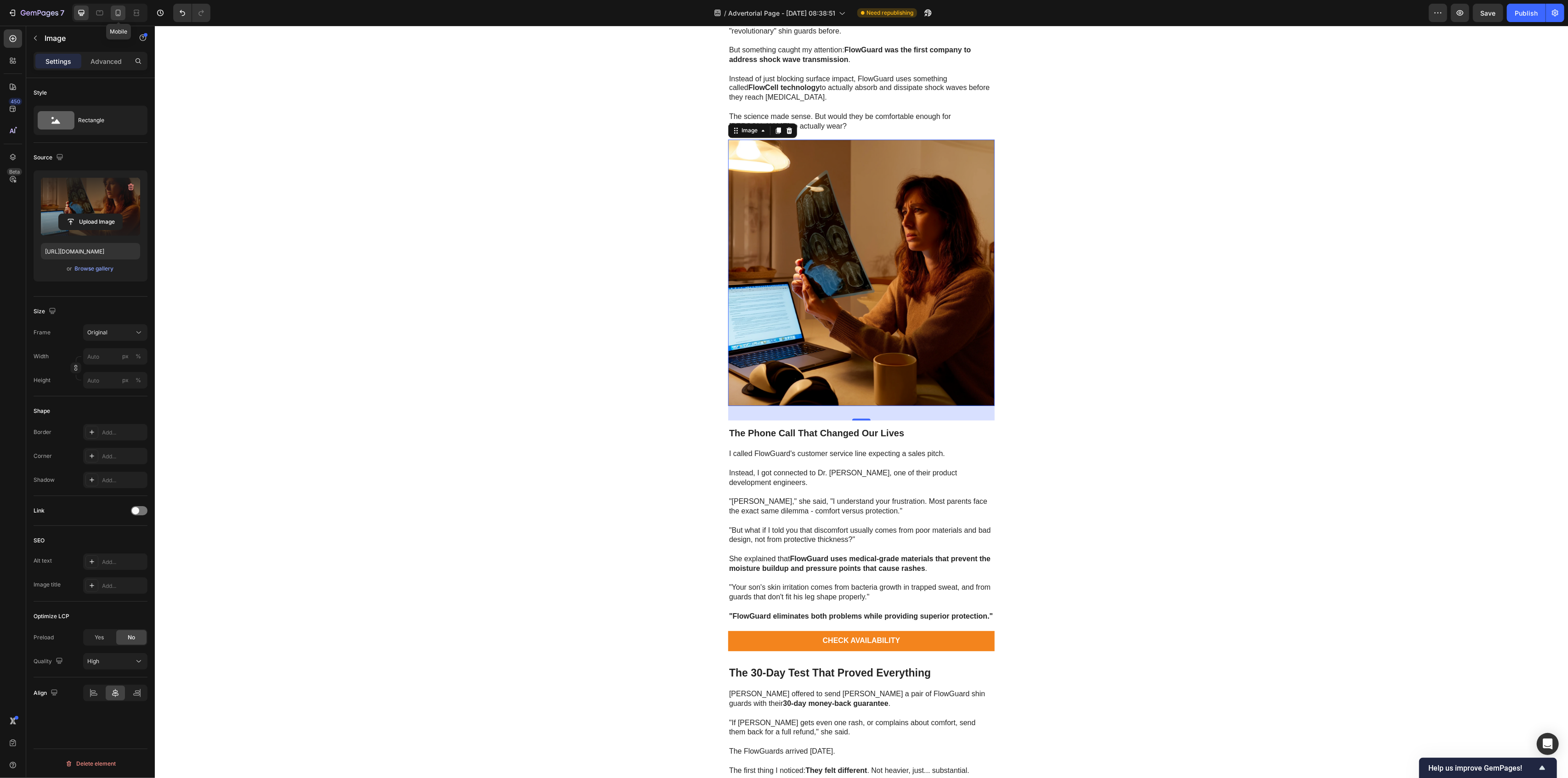
click at [115, 15] on icon at bounding box center [118, 13] width 9 height 9
type input "[URL][DOMAIN_NAME]"
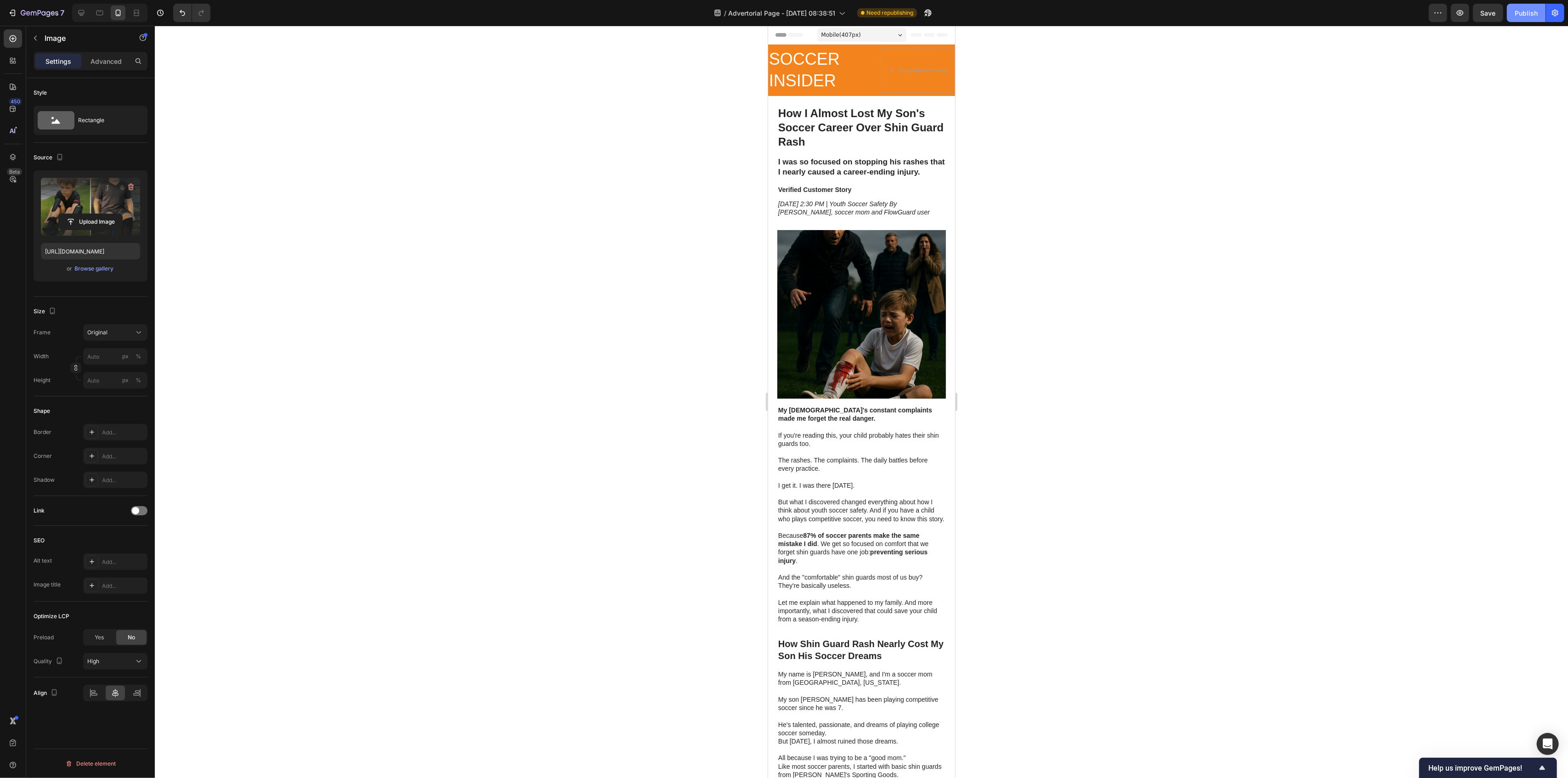
click at [940, 10] on div "Publish" at bounding box center [1526, 13] width 23 height 9
